Goal: Find specific page/section: Find specific page/section

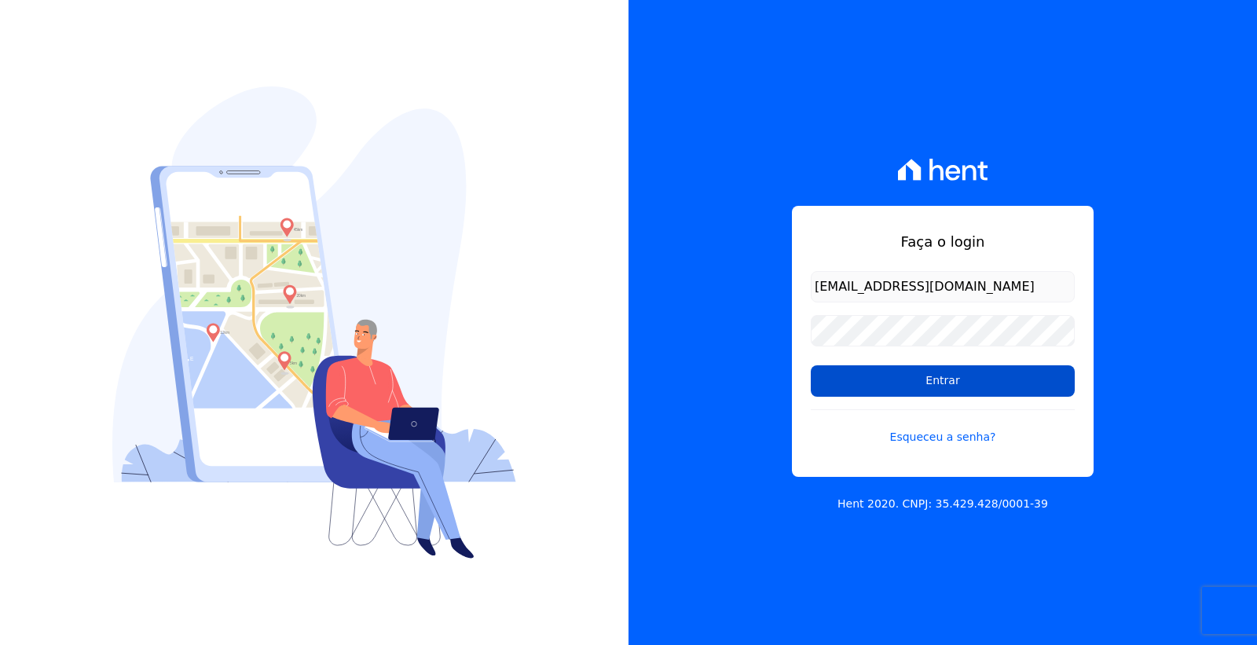
click at [907, 383] on input "Entrar" at bounding box center [943, 380] width 264 height 31
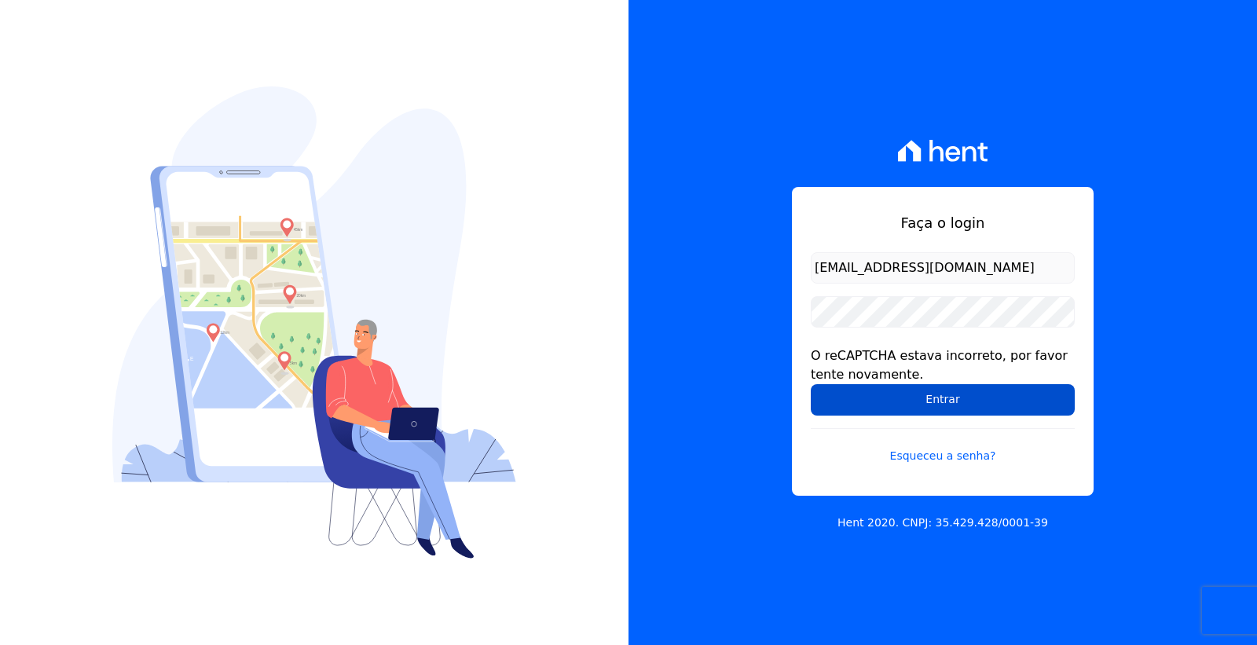
click at [878, 409] on input "Entrar" at bounding box center [943, 399] width 264 height 31
click at [912, 409] on input "Entrar" at bounding box center [943, 399] width 264 height 31
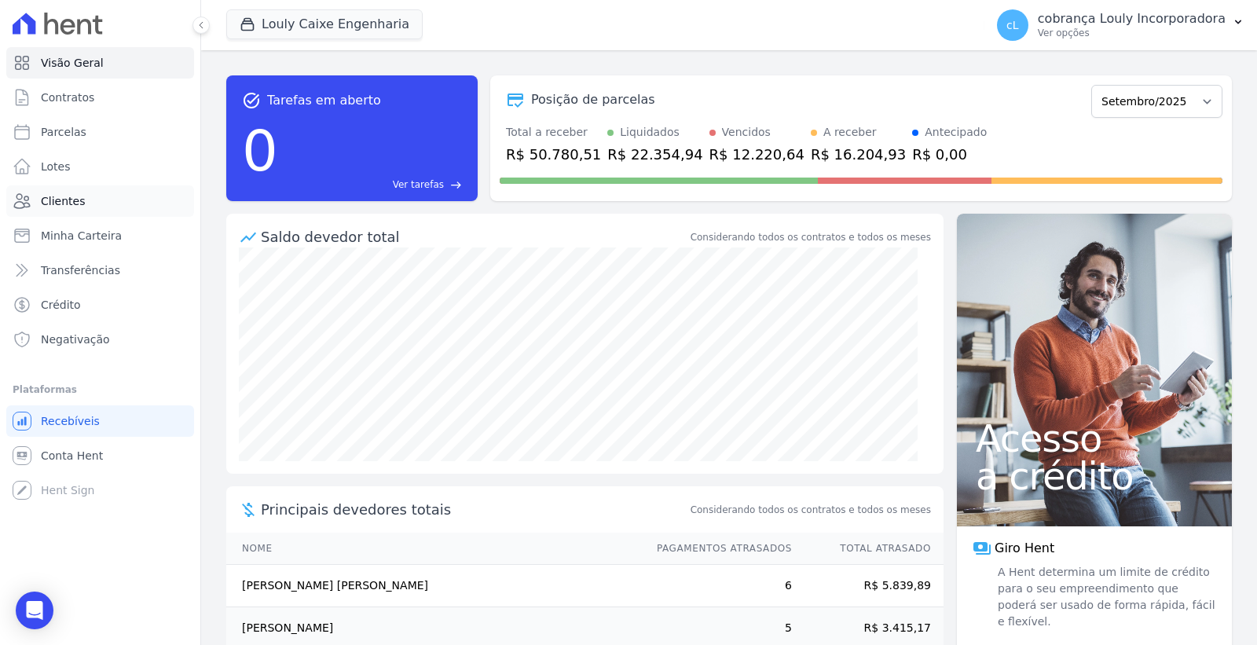
click at [94, 197] on link "Clientes" at bounding box center [100, 200] width 188 height 31
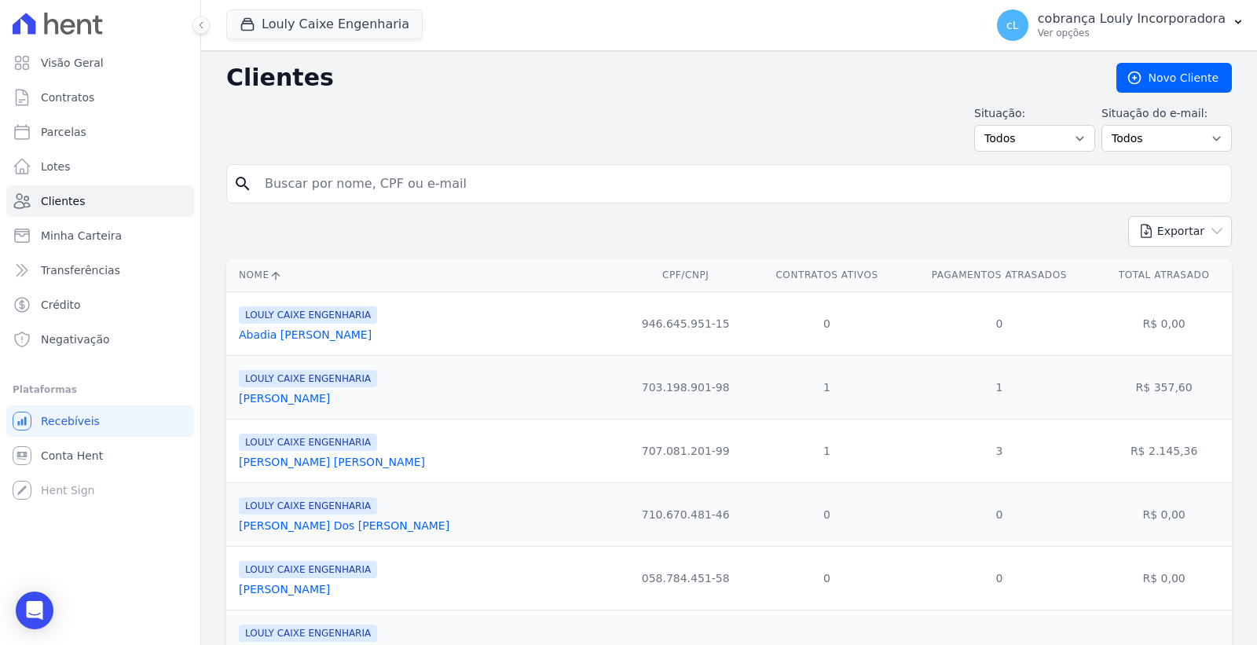
click at [404, 169] on input "search" at bounding box center [740, 183] width 970 height 31
click at [401, 181] on input "search" at bounding box center [740, 183] width 970 height 31
paste input "HEMILLY [PERSON_NAME] [PERSON_NAME] COSTA"
type input "HEMILLY [PERSON_NAME] [PERSON_NAME] COSTA"
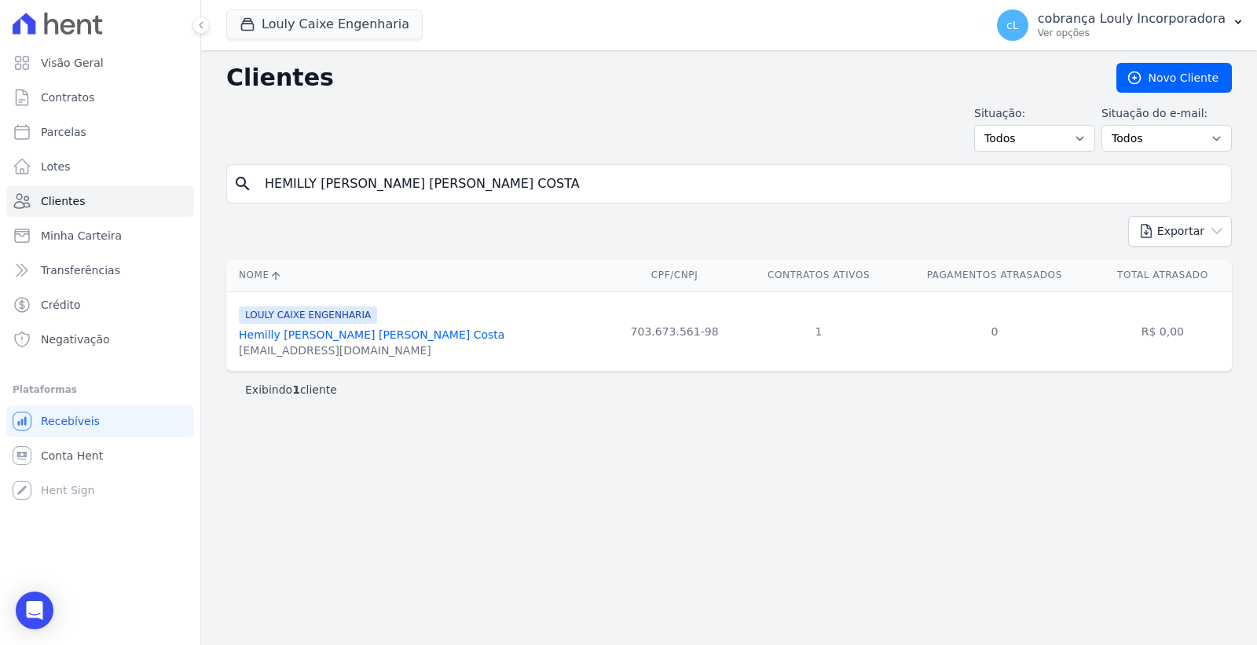
click at [344, 335] on link "Hemilly Matos Alves Costa" at bounding box center [372, 334] width 266 height 13
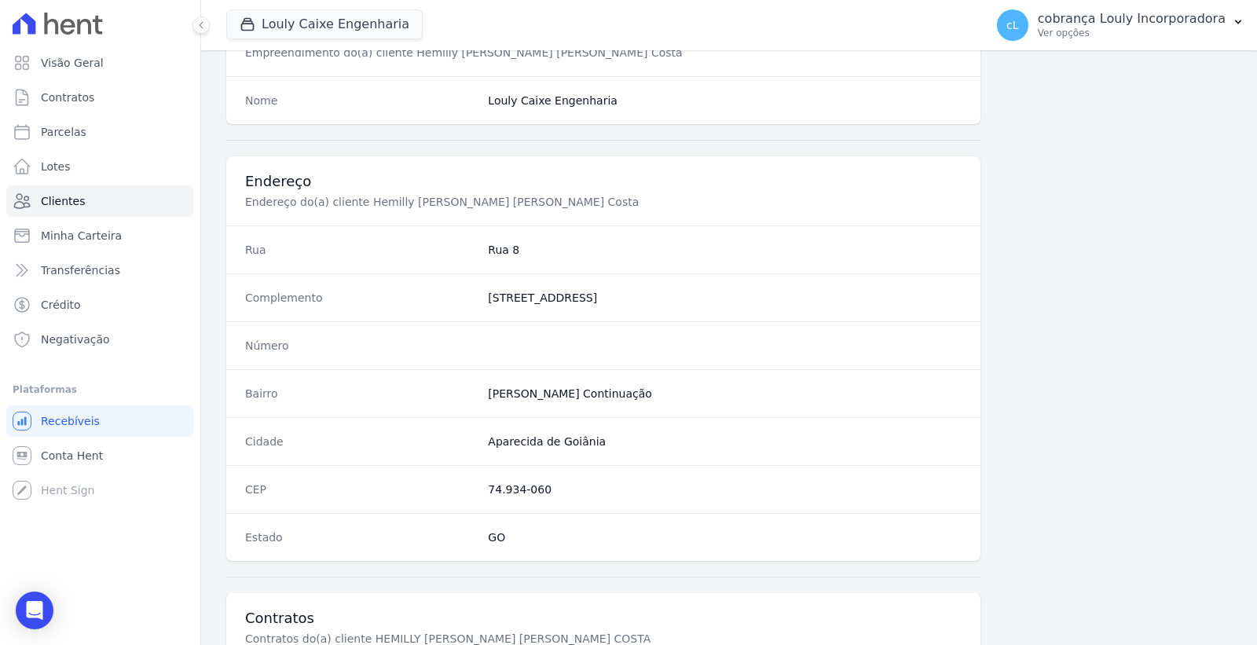
scroll to position [827, 0]
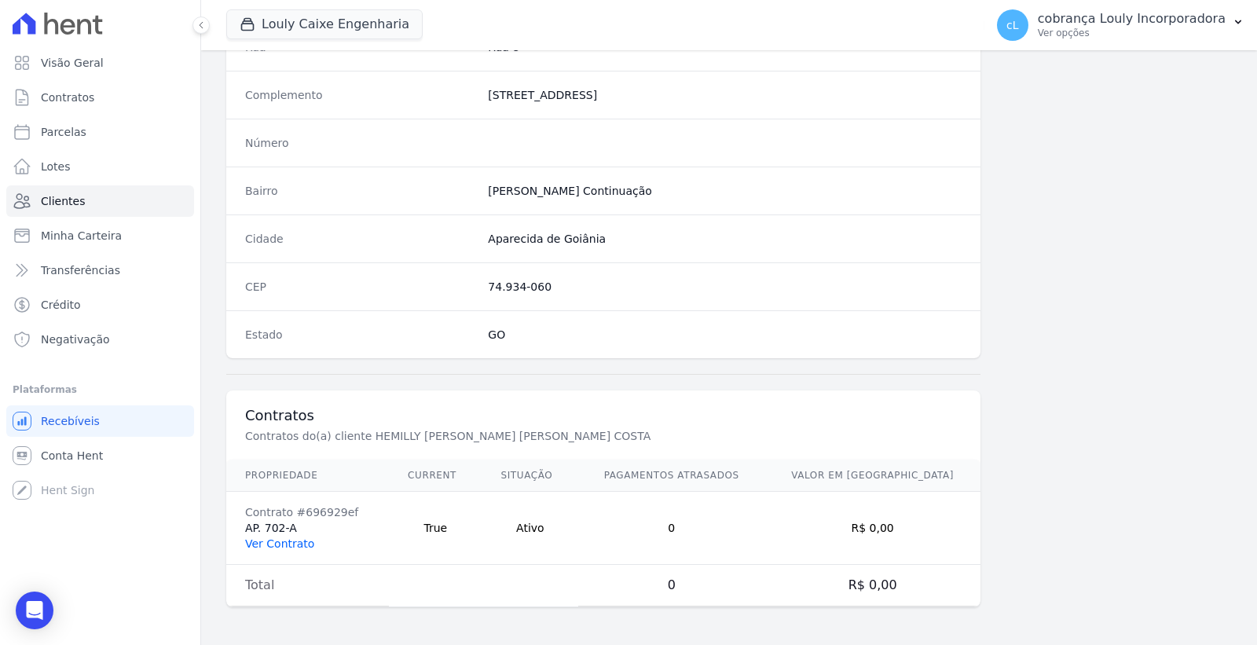
click at [294, 544] on link "Ver Contrato" at bounding box center [279, 543] width 69 height 13
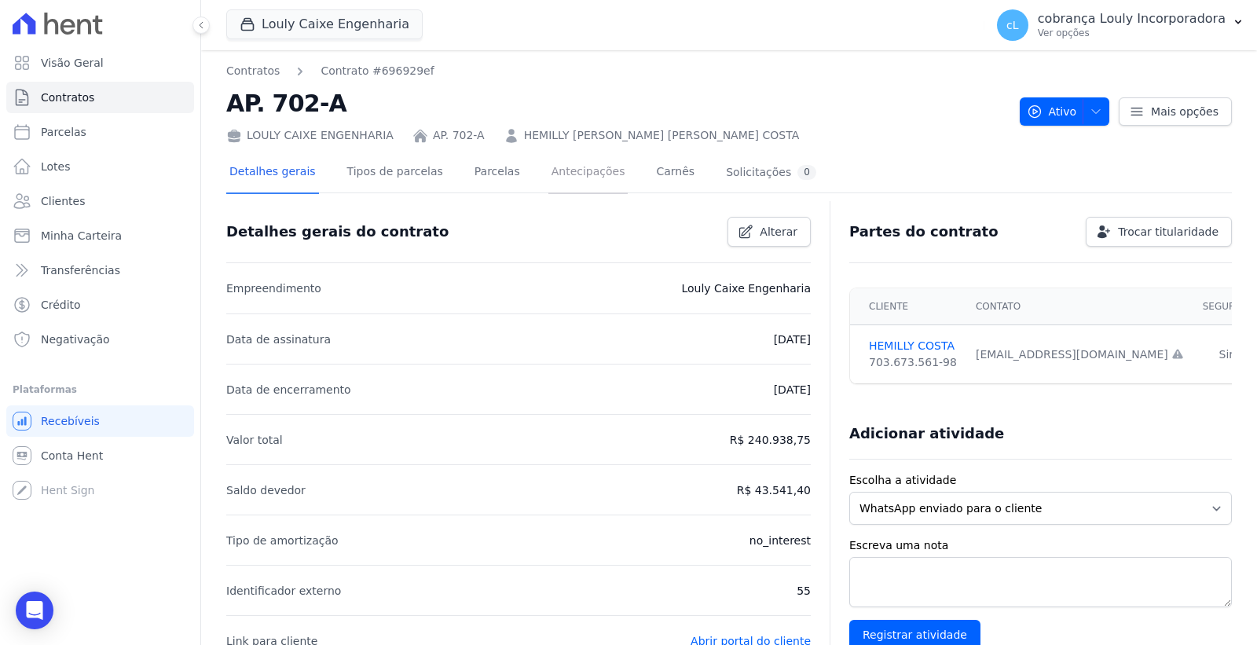
click at [560, 157] on link "Antecipações" at bounding box center [588, 173] width 80 height 42
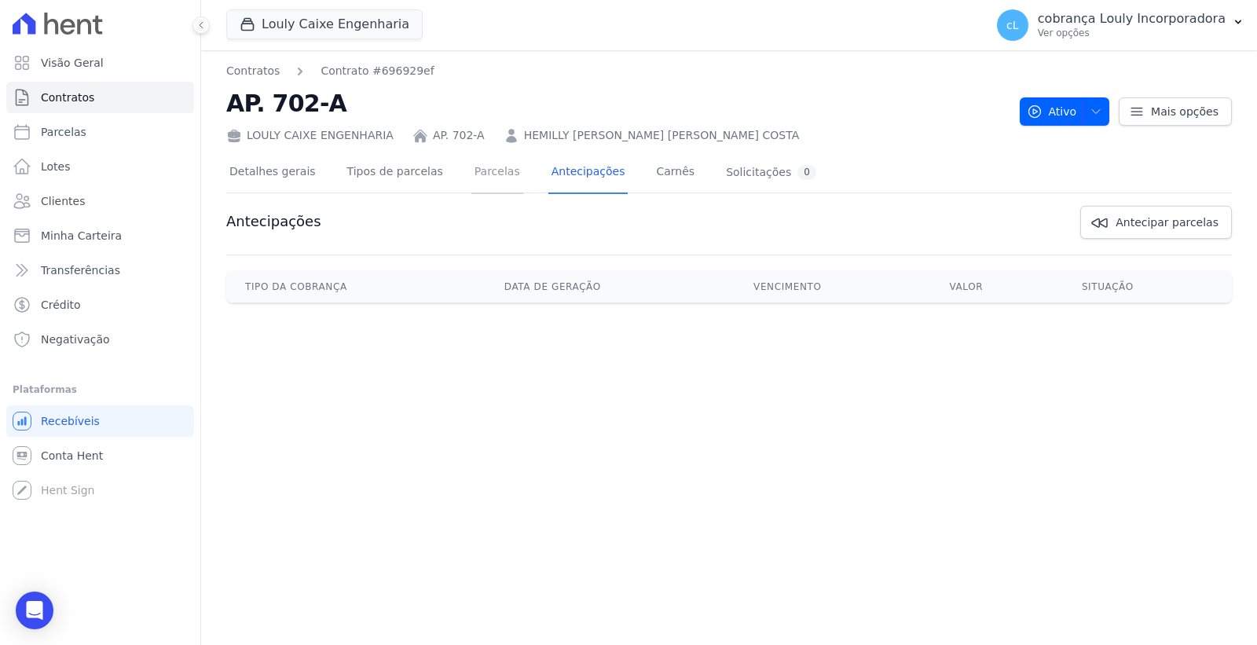
click at [471, 171] on link "Parcelas" at bounding box center [497, 173] width 52 height 42
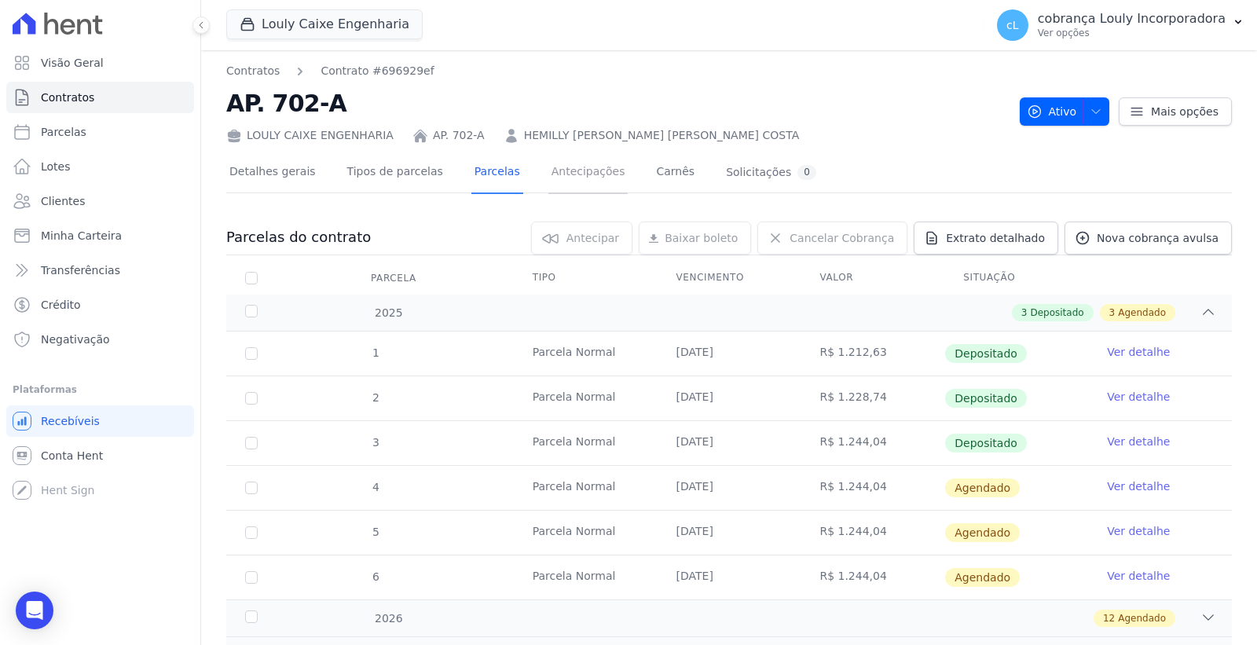
click at [548, 171] on link "Antecipações" at bounding box center [588, 173] width 80 height 42
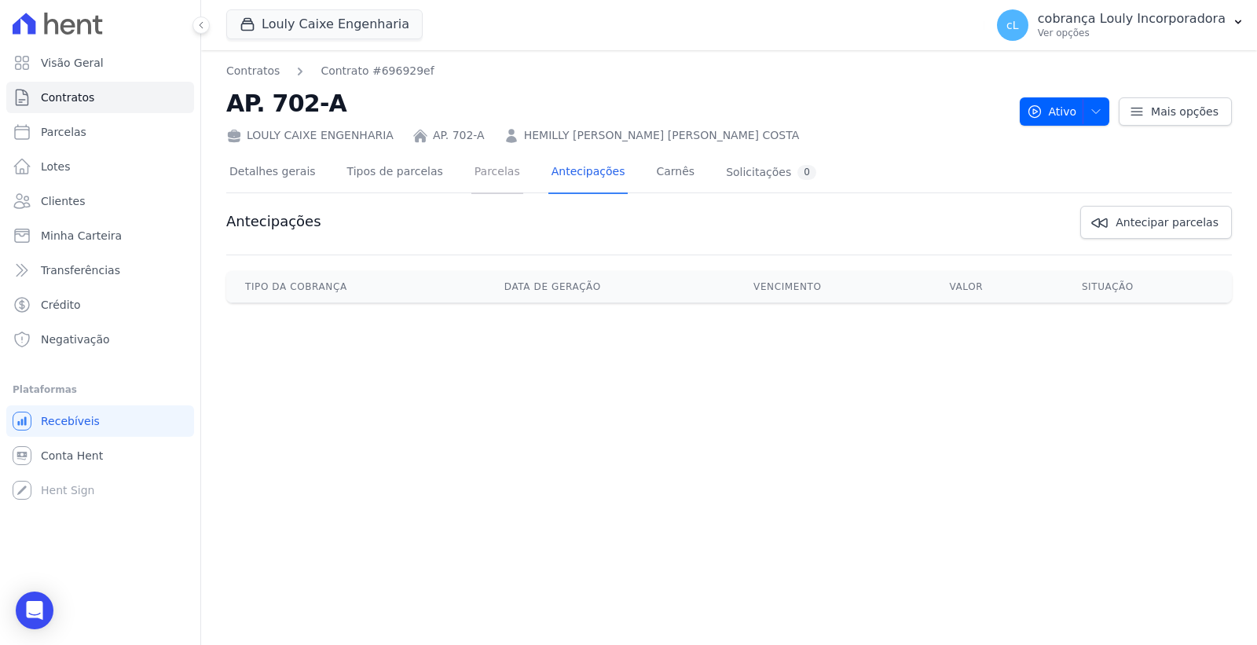
click at [471, 174] on link "Parcelas" at bounding box center [497, 173] width 52 height 42
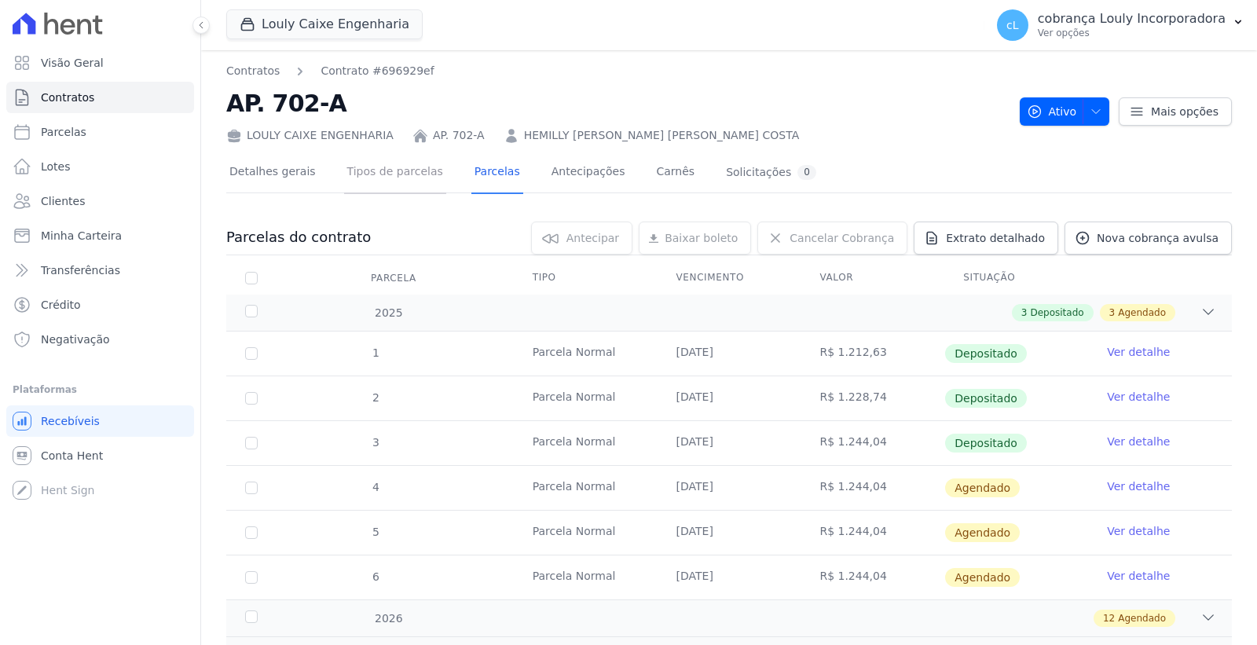
click at [395, 178] on link "Tipos de parcelas" at bounding box center [395, 173] width 102 height 42
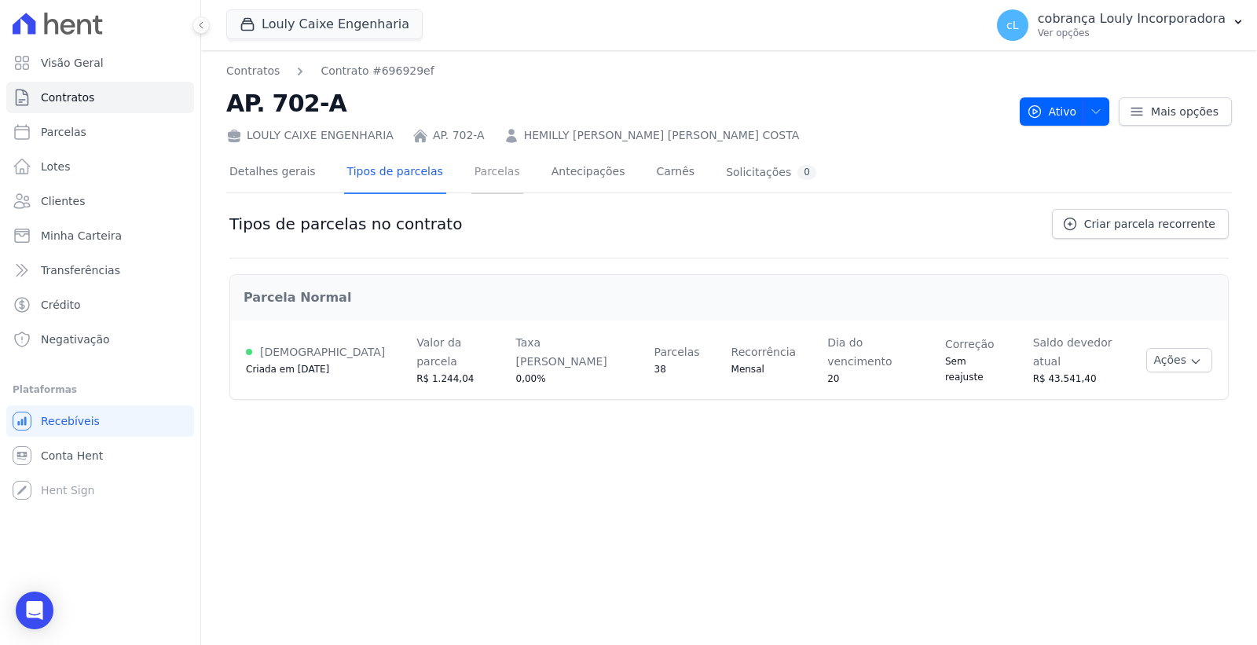
click at [471, 175] on link "Parcelas" at bounding box center [497, 173] width 52 height 42
